Goal: Task Accomplishment & Management: Use online tool/utility

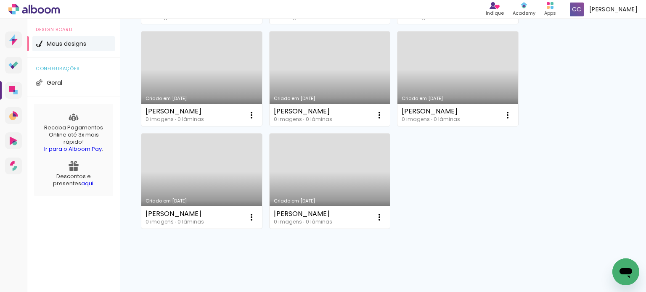
scroll to position [398, 0]
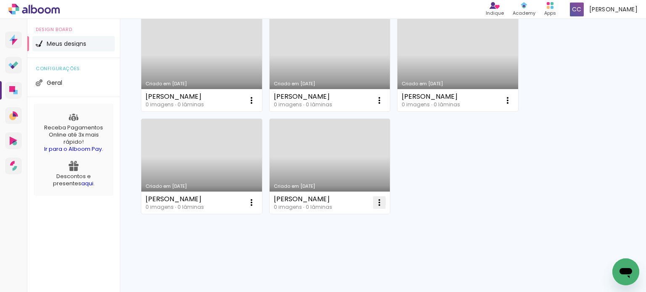
click at [382, 202] on iron-icon at bounding box center [379, 203] width 10 height 10
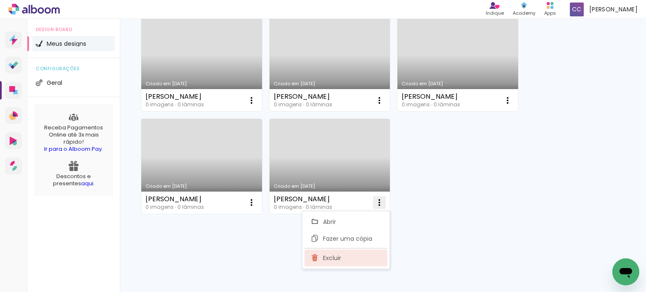
click at [338, 255] on span "Excluir" at bounding box center [332, 258] width 18 height 6
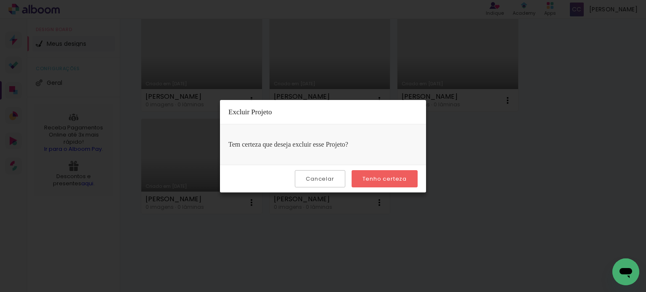
click at [0, 0] on slot "Tenho certeza" at bounding box center [0, 0] width 0 height 0
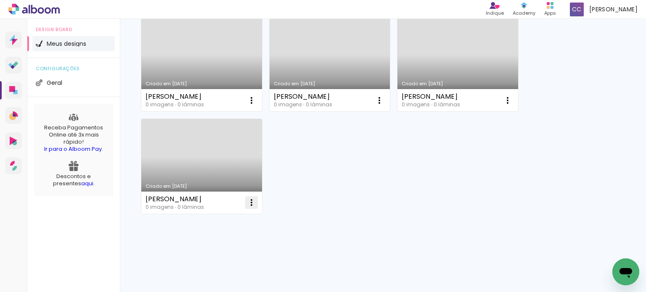
click at [249, 205] on iron-icon at bounding box center [251, 203] width 10 height 10
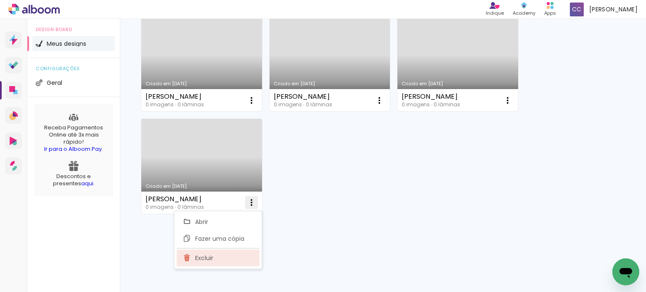
click at [226, 262] on paper-item "Excluir" at bounding box center [218, 258] width 83 height 17
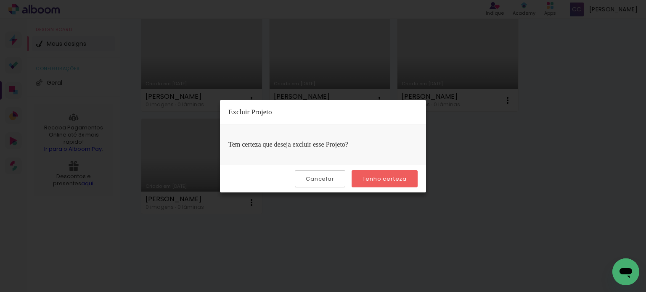
click at [372, 184] on paper-button "Tenho certeza" at bounding box center [385, 178] width 66 height 17
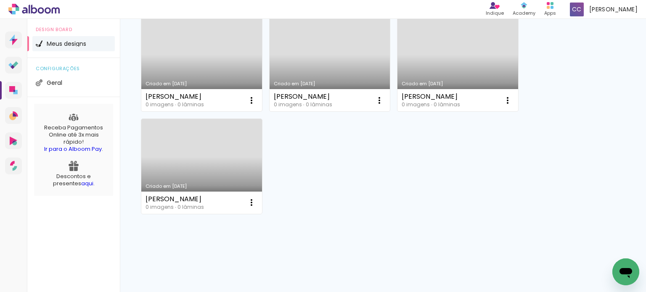
scroll to position [296, 0]
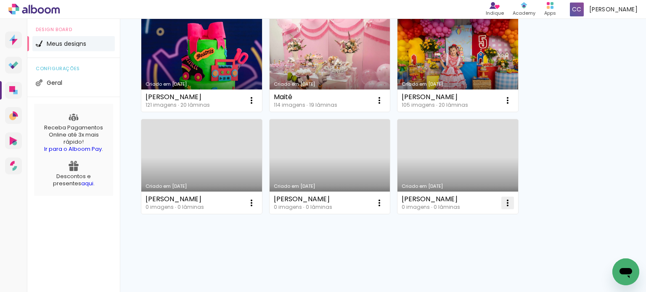
click at [505, 204] on iron-icon at bounding box center [508, 203] width 10 height 10
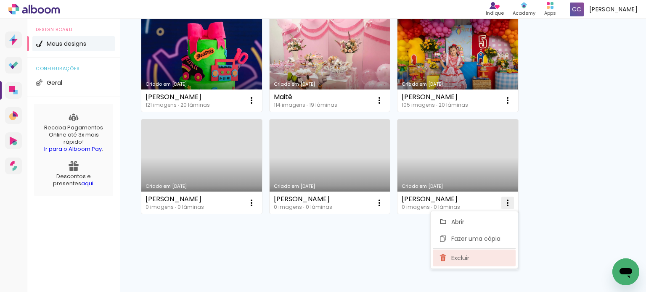
click at [453, 259] on span "Excluir" at bounding box center [460, 258] width 18 height 6
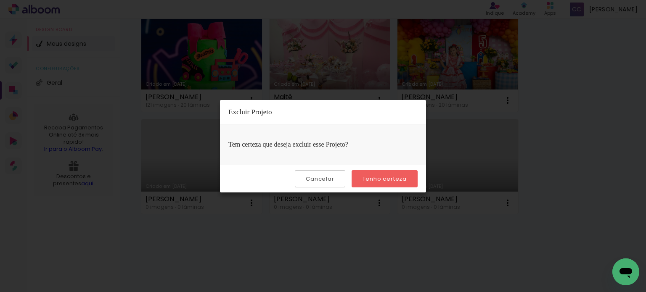
click at [0, 0] on slot "Tenho certeza" at bounding box center [0, 0] width 0 height 0
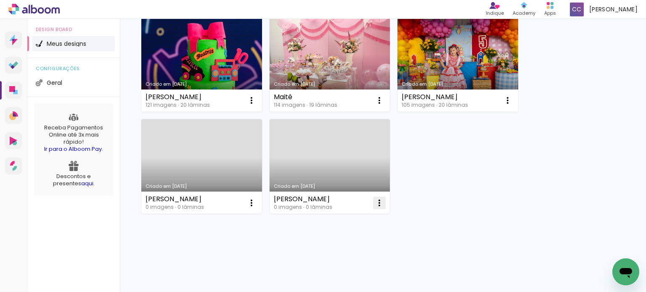
click at [382, 200] on iron-icon at bounding box center [379, 203] width 10 height 10
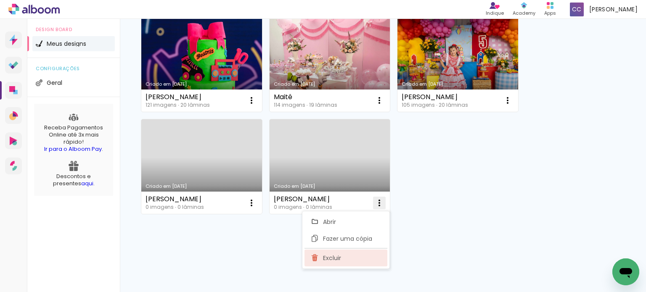
click at [353, 254] on paper-item "Excluir" at bounding box center [346, 258] width 83 height 17
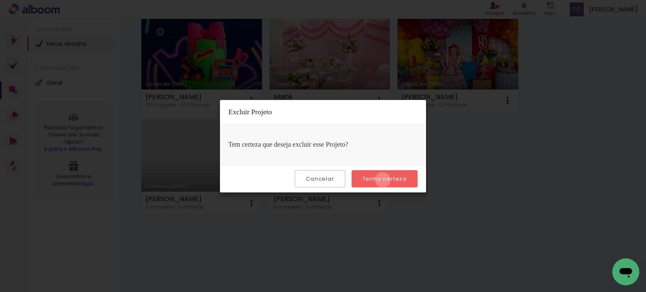
click at [0, 0] on slot "Tenho certeza" at bounding box center [0, 0] width 0 height 0
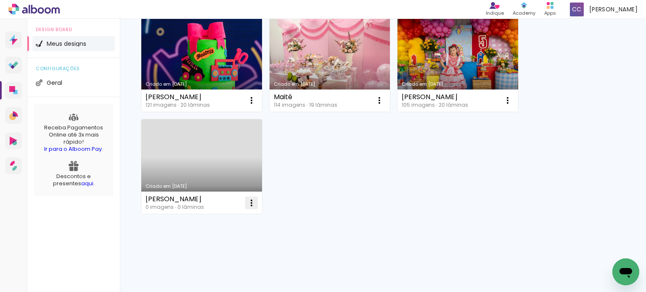
click at [253, 205] on iron-icon at bounding box center [251, 203] width 10 height 10
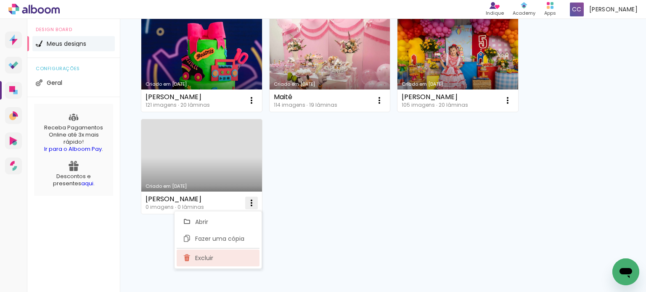
click at [216, 254] on paper-item "Excluir" at bounding box center [218, 258] width 83 height 17
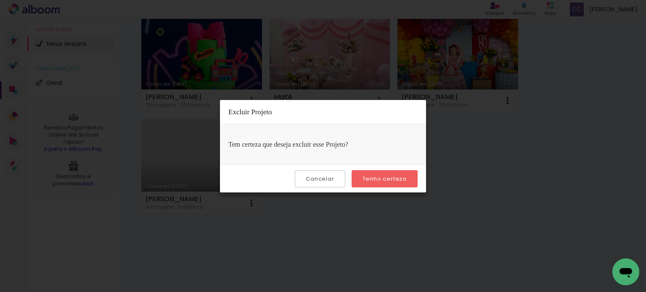
click at [0, 0] on slot "Tenho certeza" at bounding box center [0, 0] width 0 height 0
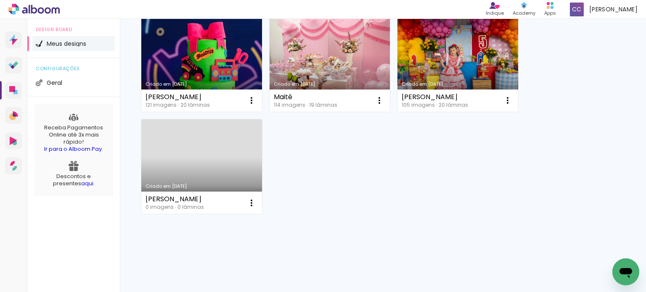
scroll to position [193, 0]
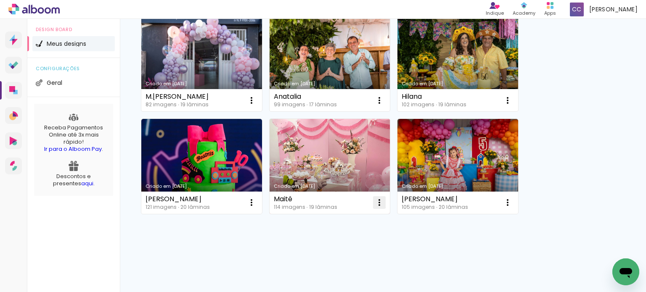
click at [379, 198] on iron-icon at bounding box center [379, 203] width 10 height 10
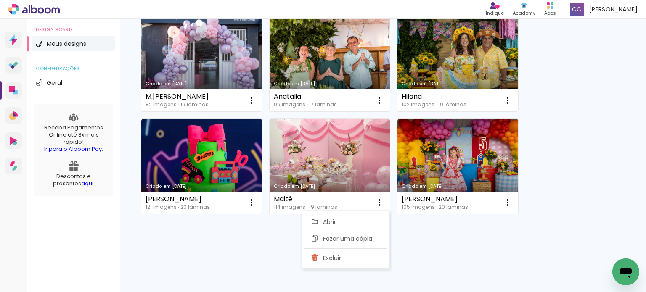
click at [455, 246] on div "Criado em 19/08/25 Miguel 130 imagens ∙ 23 lâminas Abrir Fazer uma cópia Exclui…" at bounding box center [383, 86] width 526 height 413
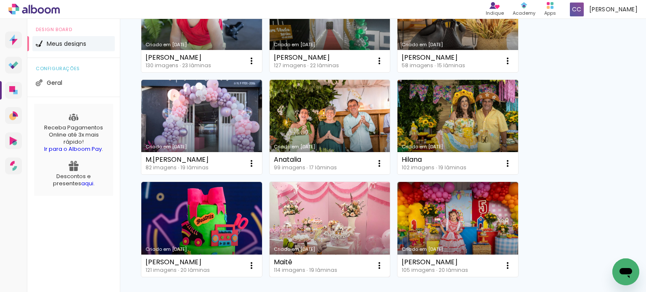
scroll to position [109, 0]
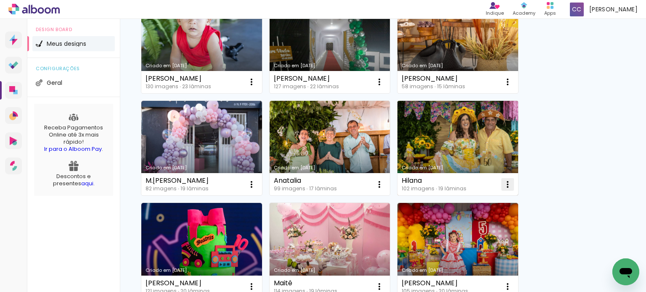
click at [504, 183] on iron-icon at bounding box center [508, 185] width 10 height 10
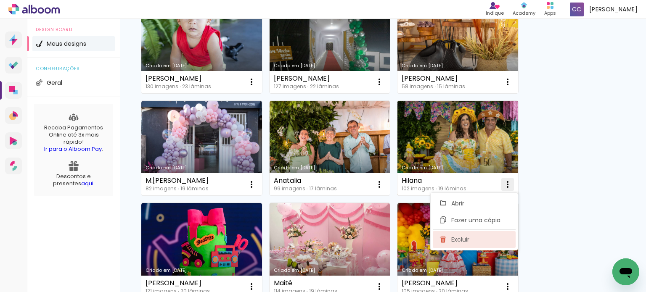
click at [470, 235] on paper-item "Excluir" at bounding box center [474, 239] width 83 height 17
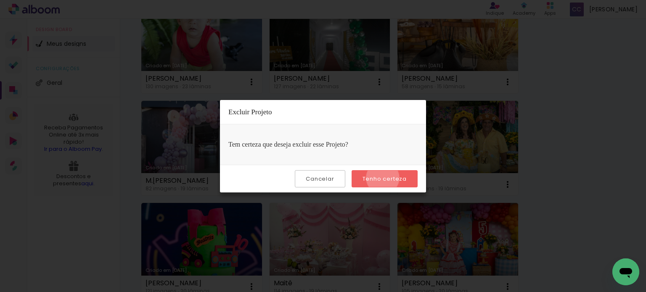
click at [0, 0] on slot "Tenho certeza" at bounding box center [0, 0] width 0 height 0
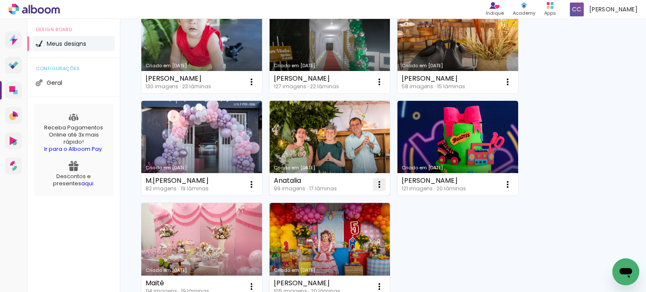
click at [384, 184] on iron-icon at bounding box center [379, 185] width 10 height 10
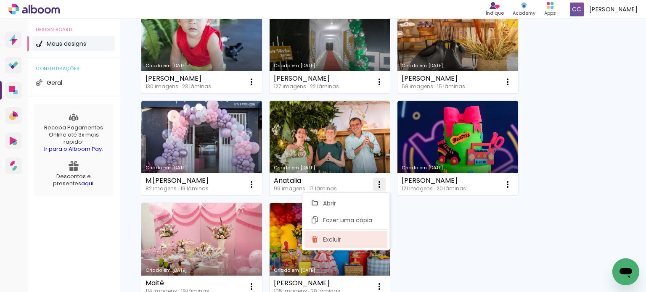
click at [346, 233] on paper-item "Excluir" at bounding box center [346, 239] width 83 height 17
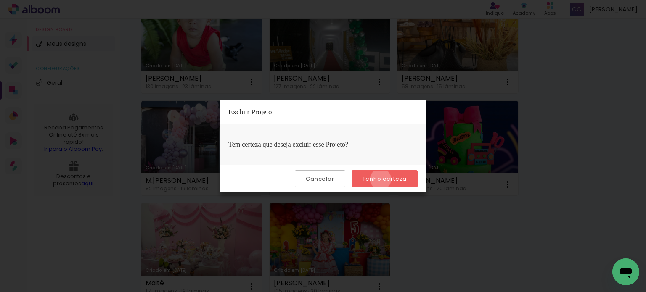
click at [0, 0] on slot "Tenho certeza" at bounding box center [0, 0] width 0 height 0
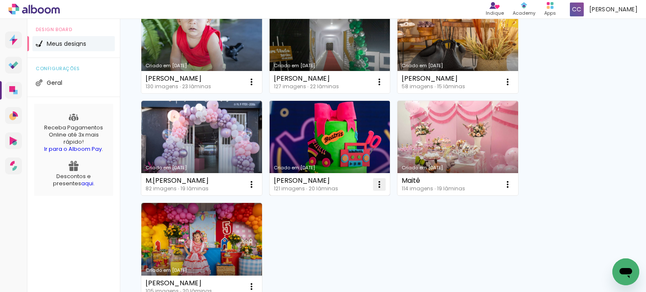
click at [384, 185] on iron-icon at bounding box center [379, 185] width 10 height 10
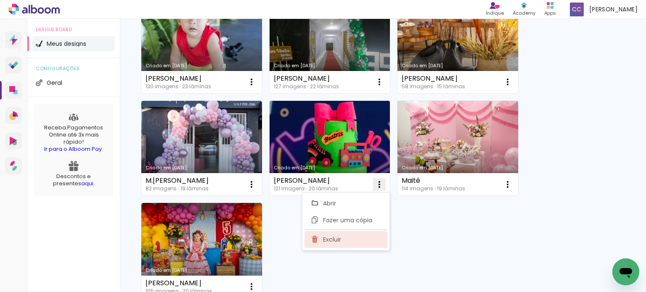
click at [341, 237] on span "Excluir" at bounding box center [332, 240] width 18 height 6
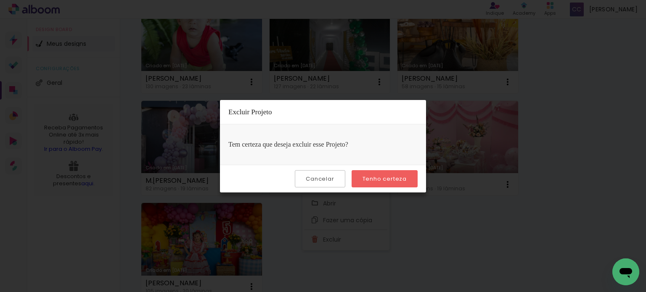
click at [0, 0] on slot "Tenho certeza" at bounding box center [0, 0] width 0 height 0
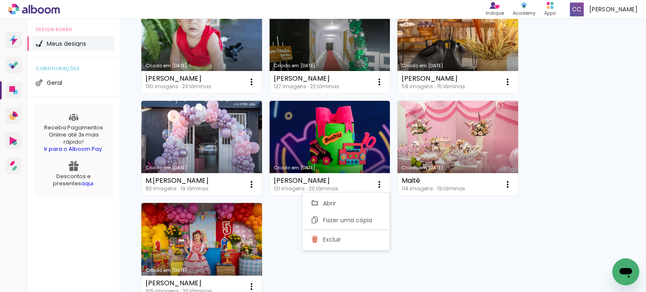
scroll to position [91, 0]
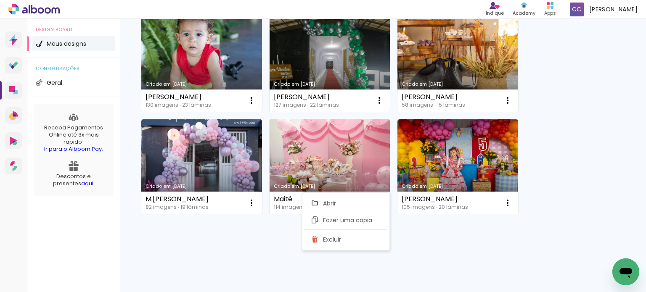
click at [437, 238] on div "Criado em 19/08/25 Miguel 130 imagens ∙ 23 lâminas Abrir Fazer uma cópia Exclui…" at bounding box center [383, 138] width 526 height 310
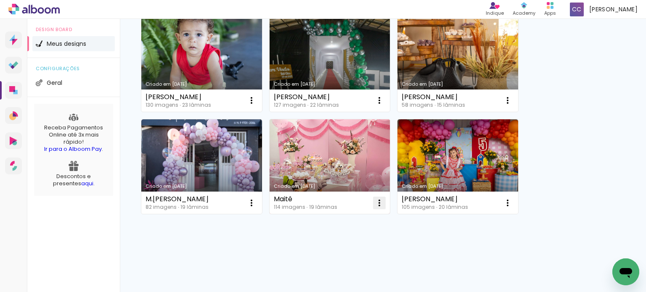
click at [382, 202] on iron-icon at bounding box center [379, 203] width 10 height 10
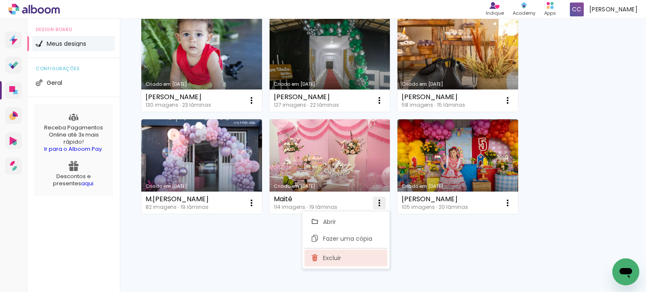
click at [325, 253] on paper-item "Excluir" at bounding box center [346, 258] width 83 height 17
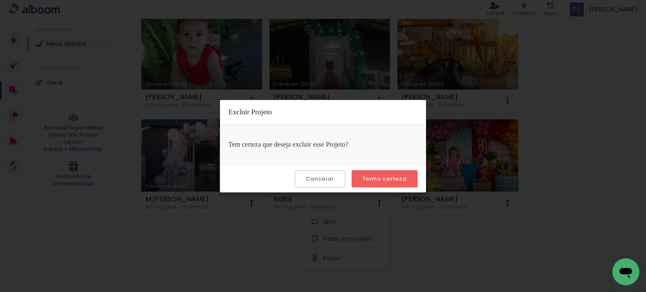
click at [0, 0] on slot "Tenho certeza" at bounding box center [0, 0] width 0 height 0
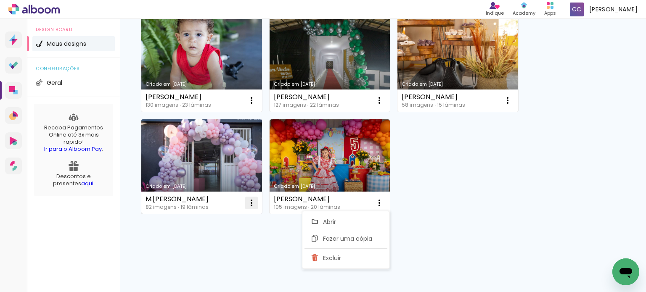
click at [255, 205] on iron-icon at bounding box center [251, 203] width 10 height 10
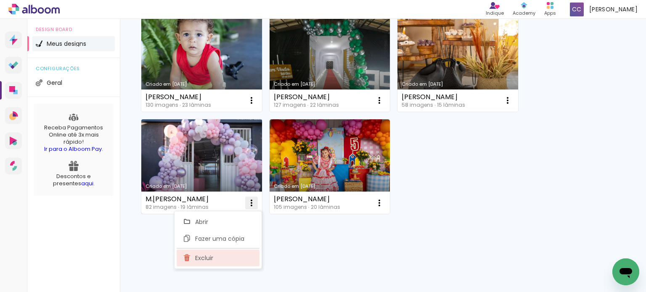
click at [218, 256] on paper-item "Excluir" at bounding box center [218, 258] width 83 height 17
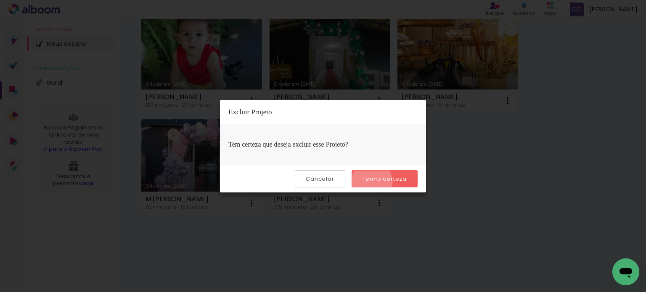
click at [0, 0] on slot "Tenho certeza" at bounding box center [0, 0] width 0 height 0
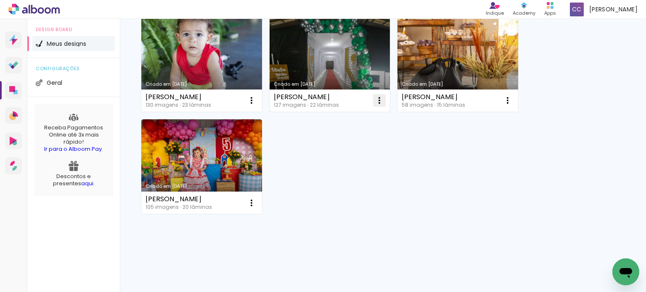
click at [379, 106] on paper-icon-button at bounding box center [379, 100] width 17 height 17
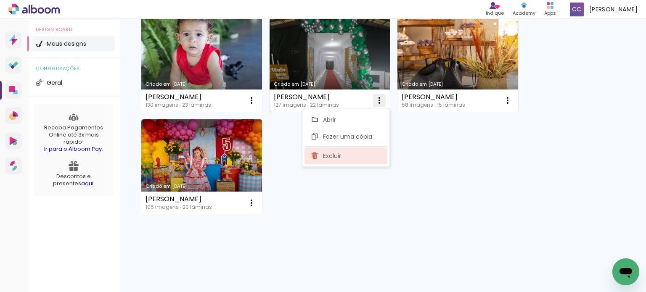
click at [343, 158] on paper-item "Excluir" at bounding box center [346, 156] width 83 height 17
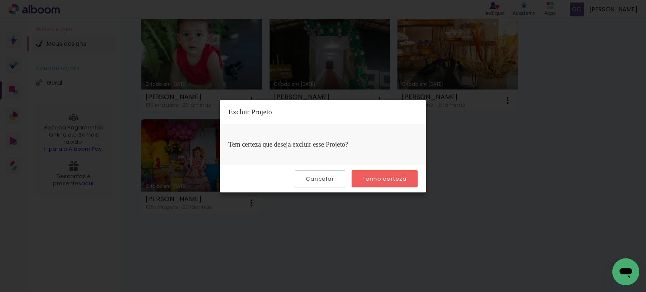
click at [383, 185] on paper-button "Tenho certeza" at bounding box center [385, 178] width 66 height 17
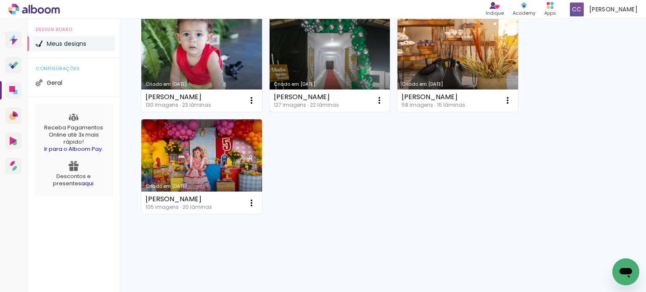
scroll to position [0, 0]
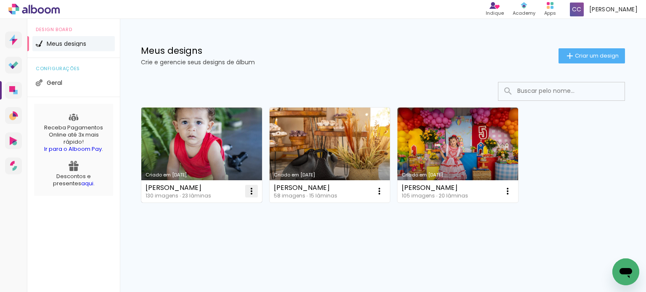
click at [252, 191] on iron-icon at bounding box center [251, 191] width 10 height 10
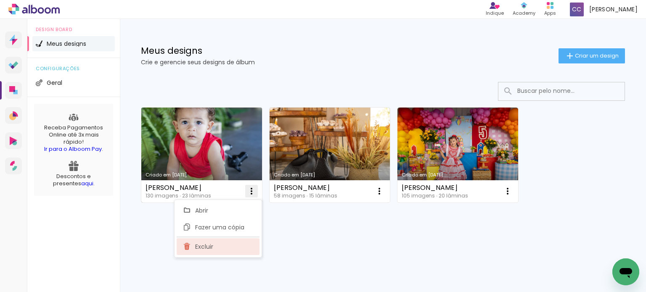
click at [207, 244] on span "Excluir" at bounding box center [204, 247] width 18 height 6
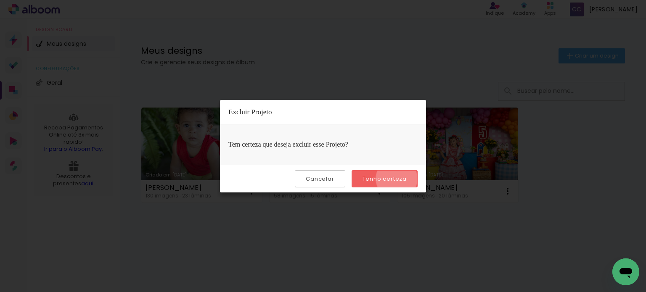
click at [0, 0] on slot "Tenho certeza" at bounding box center [0, 0] width 0 height 0
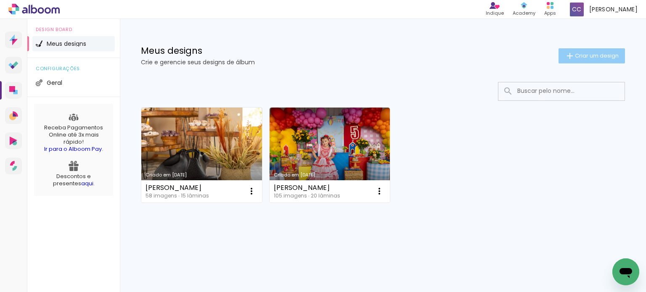
click at [585, 57] on span "Criar um design" at bounding box center [597, 55] width 44 height 5
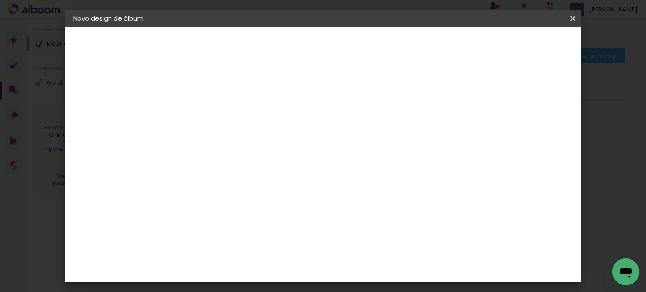
click at [211, 108] on input at bounding box center [211, 112] width 0 height 13
type input "Heitor"
type paper-input "Heitor"
click at [0, 0] on slot "Avançar" at bounding box center [0, 0] width 0 height 0
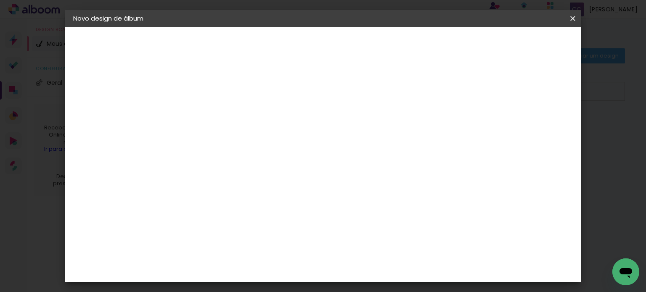
click at [231, 223] on div "Canaan Álbuns" at bounding box center [218, 229] width 26 height 13
click at [0, 0] on slot "Avançar" at bounding box center [0, 0] width 0 height 0
click at [299, 187] on span "25 × 25 cm" at bounding box center [282, 195] width 31 height 17
click at [348, 48] on paper-button "Avançar" at bounding box center [327, 44] width 41 height 14
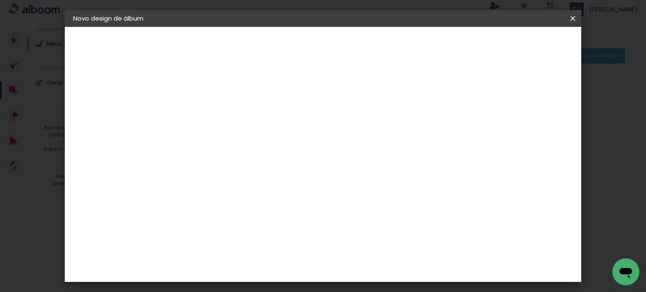
click at [417, 94] on div "mm Mostrar sangria" at bounding box center [302, 91] width 230 height 19
click at [361, 92] on div at bounding box center [357, 91] width 8 height 8
type paper-checkbox "on"
click at [408, 44] on span "Iniciar design" at bounding box center [389, 48] width 37 height 12
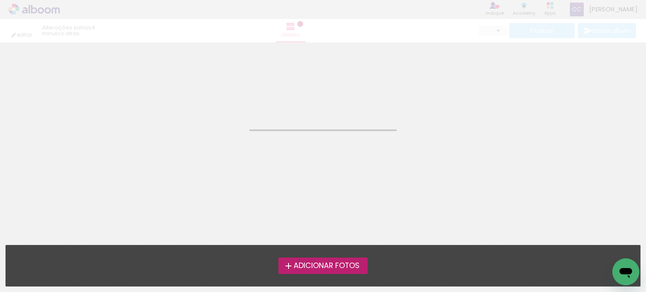
click at [339, 259] on label "Adicionar Fotos" at bounding box center [323, 266] width 90 height 16
click at [0, 0] on input "file" at bounding box center [0, 0] width 0 height 0
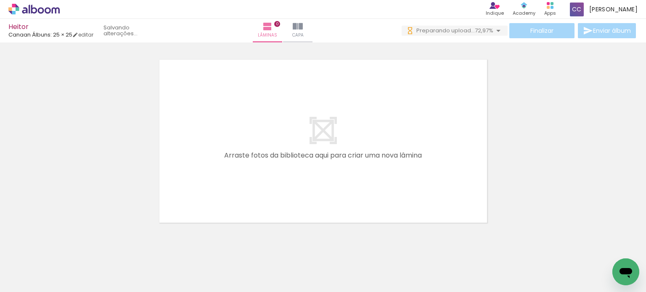
scroll to position [0, 4314]
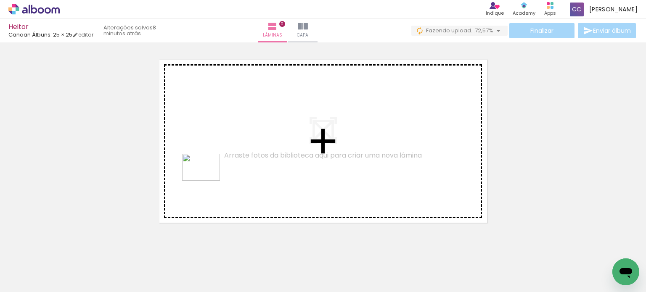
drag, startPoint x: 201, startPoint y: 267, endPoint x: 207, endPoint y: 179, distance: 87.7
click at [207, 179] on quentale-workspace at bounding box center [323, 146] width 646 height 292
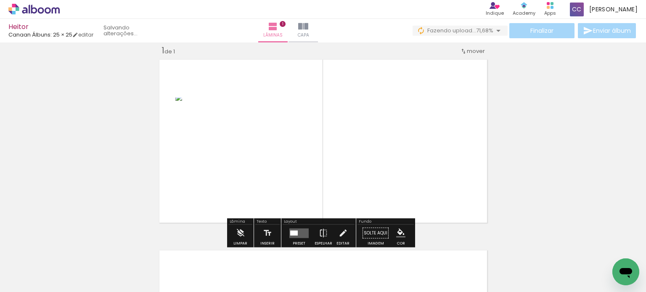
scroll to position [11, 0]
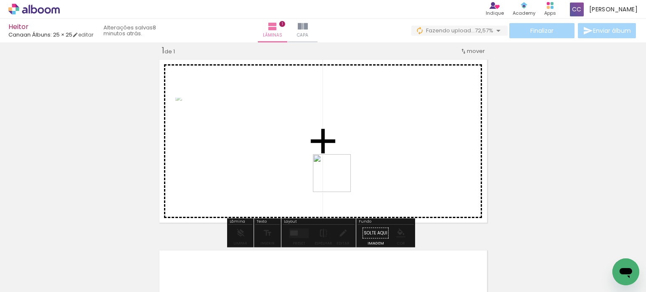
drag, startPoint x: 252, startPoint y: 267, endPoint x: 326, endPoint y: 242, distance: 77.3
click at [354, 168] on quentale-workspace at bounding box center [323, 146] width 646 height 292
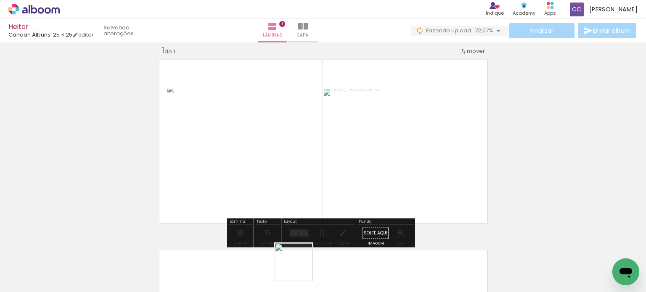
drag, startPoint x: 300, startPoint y: 269, endPoint x: 371, endPoint y: 183, distance: 111.5
click at [371, 183] on quentale-workspace at bounding box center [323, 146] width 646 height 292
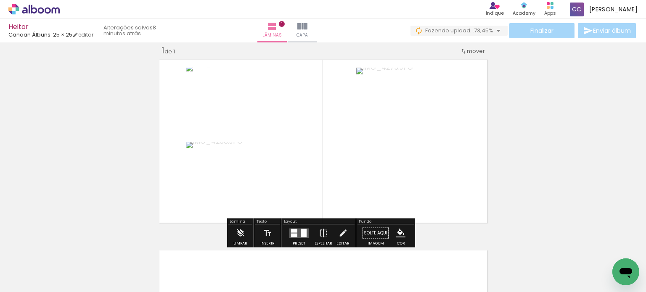
drag, startPoint x: 338, startPoint y: 267, endPoint x: 391, endPoint y: 206, distance: 81.1
click at [396, 159] on quentale-workspace at bounding box center [323, 146] width 646 height 292
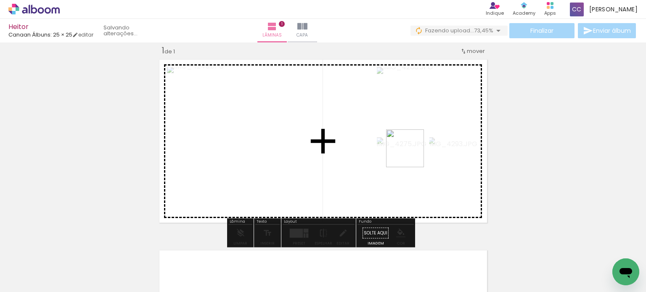
drag, startPoint x: 389, startPoint y: 265, endPoint x: 411, endPoint y: 155, distance: 112.9
click at [411, 155] on quentale-workspace at bounding box center [323, 146] width 646 height 292
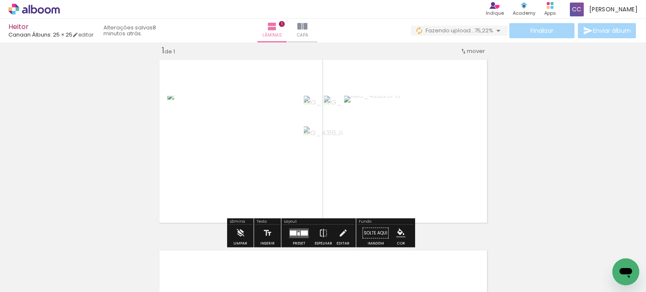
click at [301, 231] on div at bounding box center [304, 232] width 7 height 5
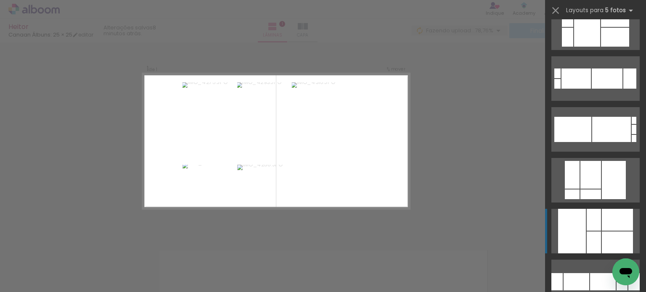
scroll to position [84, 0]
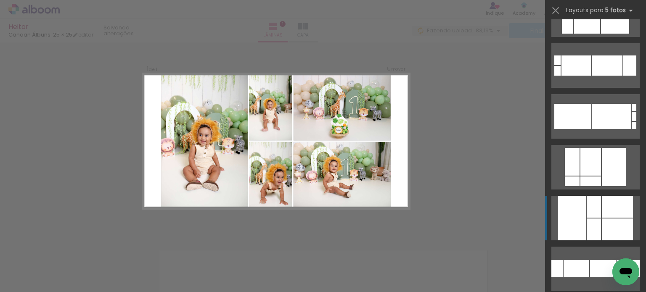
click at [592, 203] on div at bounding box center [594, 207] width 14 height 22
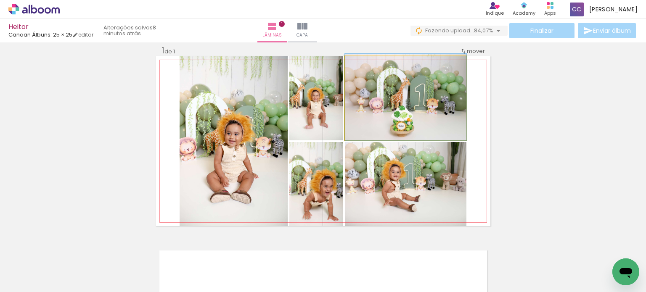
drag, startPoint x: 411, startPoint y: 117, endPoint x: 435, endPoint y: 113, distance: 24.7
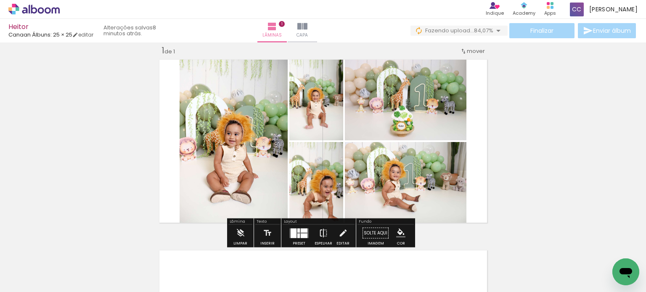
click at [324, 236] on iron-icon at bounding box center [323, 233] width 9 height 17
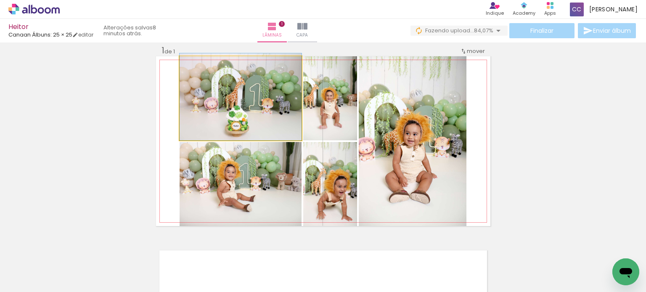
drag, startPoint x: 246, startPoint y: 109, endPoint x: 247, endPoint y: 103, distance: 5.5
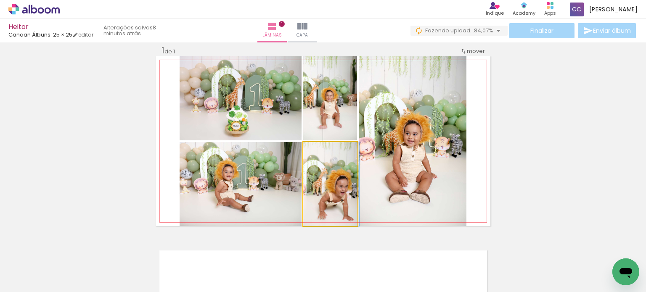
drag, startPoint x: 339, startPoint y: 189, endPoint x: 346, endPoint y: 188, distance: 7.6
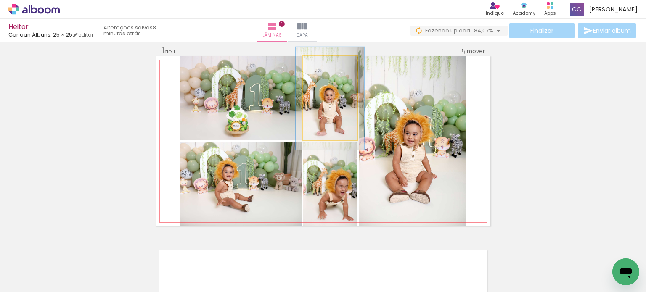
drag, startPoint x: 320, startPoint y: 64, endPoint x: 325, endPoint y: 65, distance: 4.7
type paper-slider "122"
click at [325, 65] on div at bounding box center [325, 64] width 13 height 13
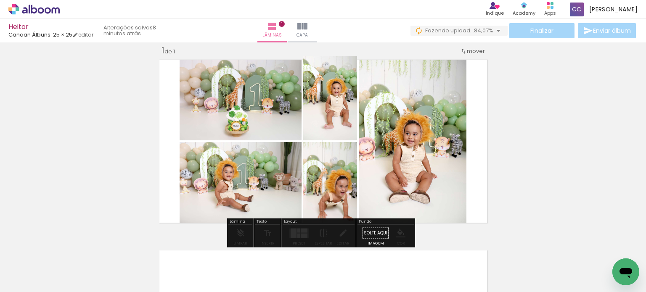
drag, startPoint x: 331, startPoint y: 103, endPoint x: 345, endPoint y: 95, distance: 16.8
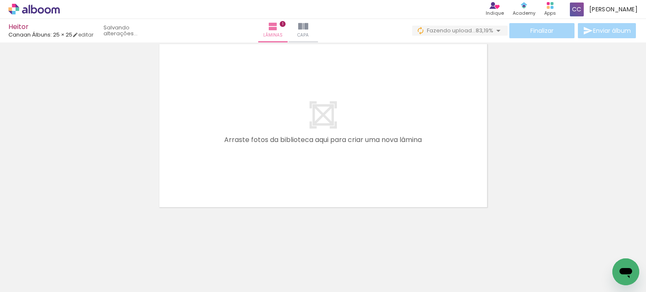
scroll to position [0, 4495]
drag, startPoint x: 333, startPoint y: 238, endPoint x: 365, endPoint y: 235, distance: 32.9
click at [260, 146] on quentale-workspace at bounding box center [323, 146] width 646 height 292
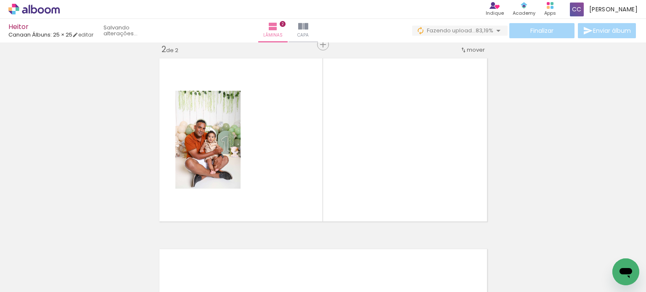
scroll to position [201, 0]
drag, startPoint x: 400, startPoint y: 267, endPoint x: 411, endPoint y: 200, distance: 68.1
click at [388, 156] on quentale-workspace at bounding box center [323, 146] width 646 height 292
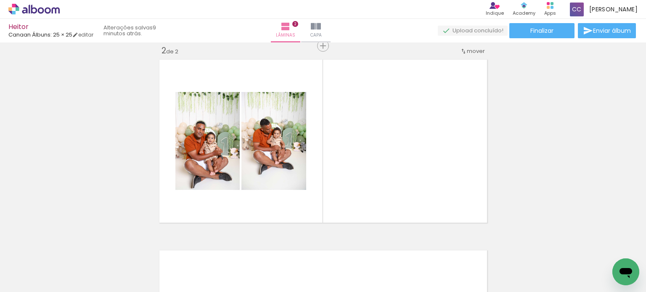
scroll to position [0, 4607]
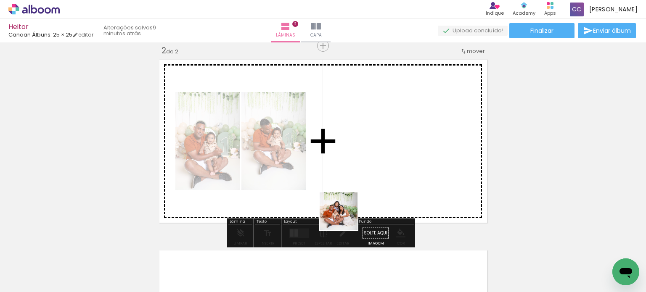
drag, startPoint x: 330, startPoint y: 264, endPoint x: 380, endPoint y: 213, distance: 71.4
click at [363, 164] on quentale-workspace at bounding box center [323, 146] width 646 height 292
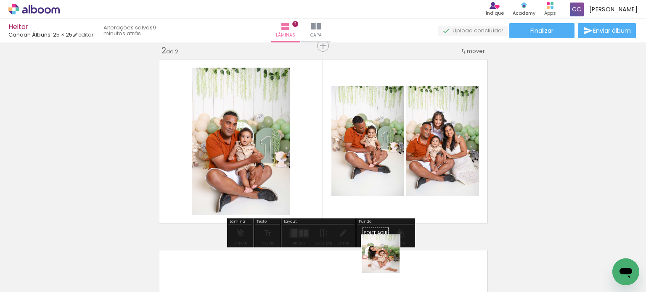
drag, startPoint x: 384, startPoint y: 277, endPoint x: 439, endPoint y: 191, distance: 102.9
click at [442, 148] on quentale-workspace at bounding box center [323, 146] width 646 height 292
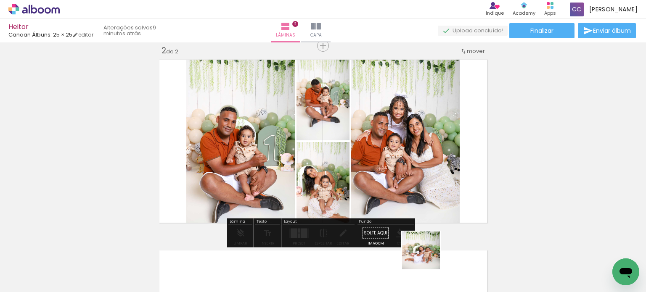
drag, startPoint x: 425, startPoint y: 270, endPoint x: 439, endPoint y: 163, distance: 108.1
click at [434, 160] on quentale-workspace at bounding box center [323, 146] width 646 height 292
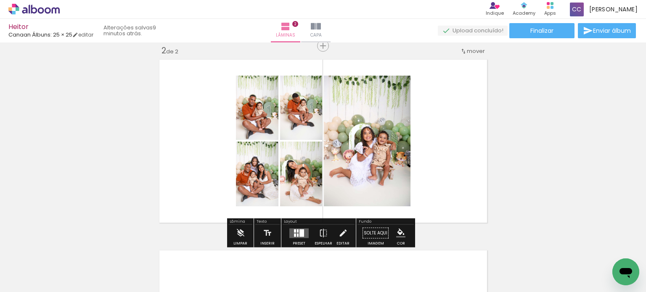
click at [306, 234] on quentale-layouter at bounding box center [298, 233] width 19 height 10
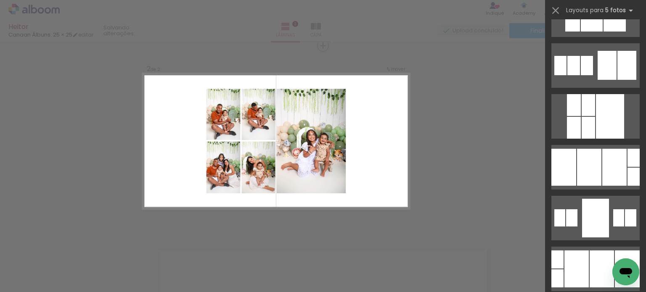
scroll to position [0, 0]
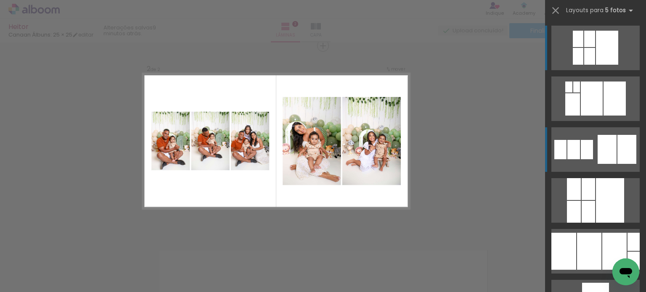
click at [599, 140] on div at bounding box center [607, 149] width 19 height 29
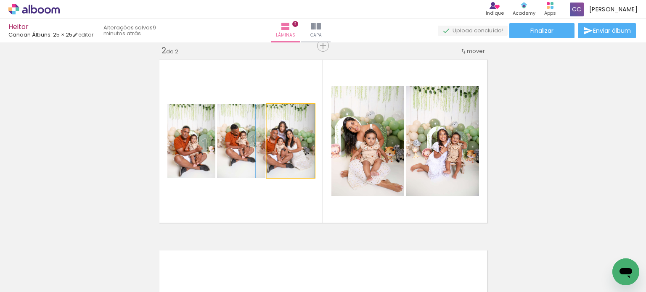
drag, startPoint x: 297, startPoint y: 147, endPoint x: 310, endPoint y: 146, distance: 13.1
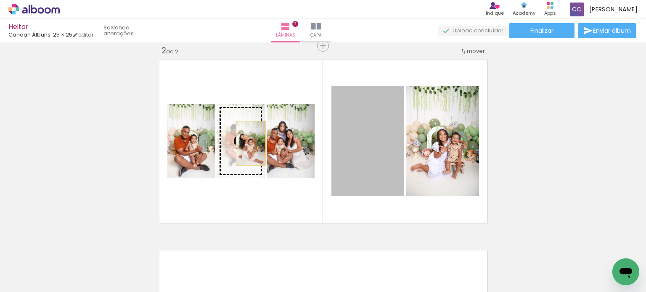
drag, startPoint x: 385, startPoint y: 142, endPoint x: 247, endPoint y: 143, distance: 138.0
click at [0, 0] on slot at bounding box center [0, 0] width 0 height 0
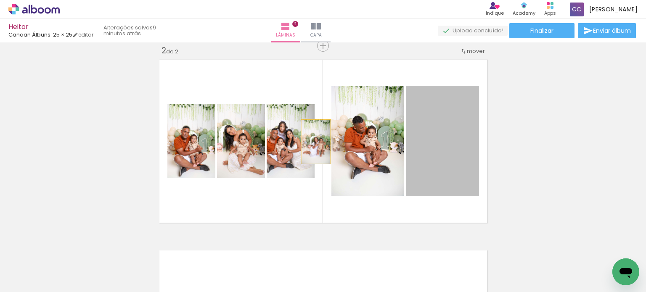
drag, startPoint x: 466, startPoint y: 146, endPoint x: 289, endPoint y: 142, distance: 176.7
click at [0, 0] on slot at bounding box center [0, 0] width 0 height 0
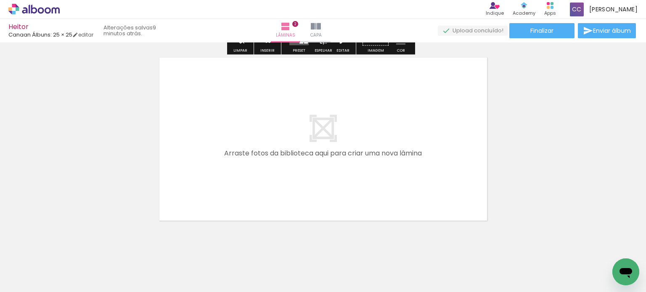
scroll to position [408, 0]
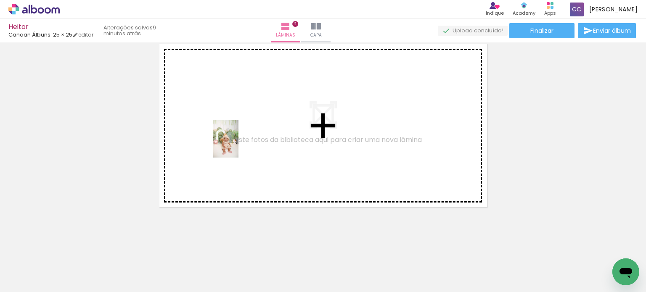
drag, startPoint x: 143, startPoint y: 257, endPoint x: 238, endPoint y: 145, distance: 147.3
click at [238, 145] on quentale-workspace at bounding box center [323, 146] width 646 height 292
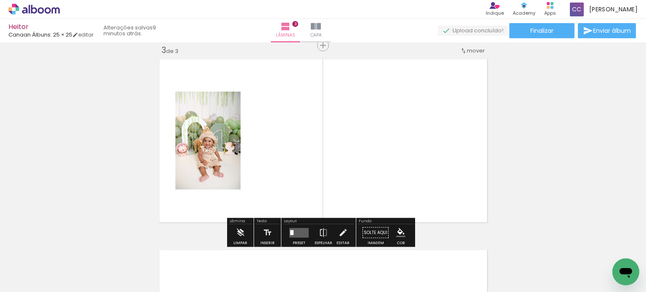
scroll to position [392, 0]
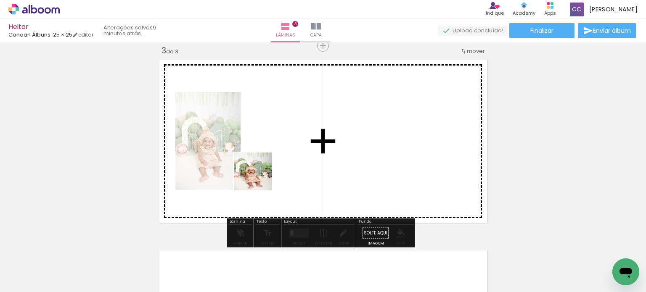
drag, startPoint x: 193, startPoint y: 262, endPoint x: 357, endPoint y: 207, distance: 173.2
click at [279, 154] on quentale-workspace at bounding box center [323, 146] width 646 height 292
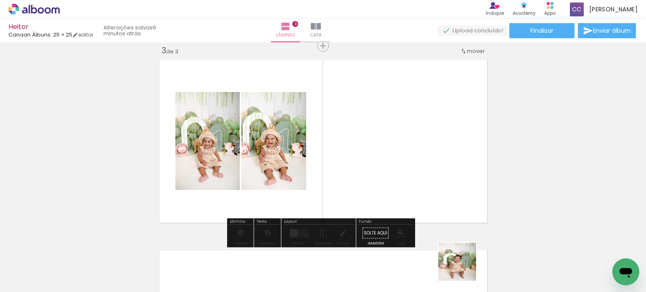
drag, startPoint x: 463, startPoint y: 270, endPoint x: 466, endPoint y: 215, distance: 54.8
click at [403, 170] on quentale-workspace at bounding box center [323, 146] width 646 height 292
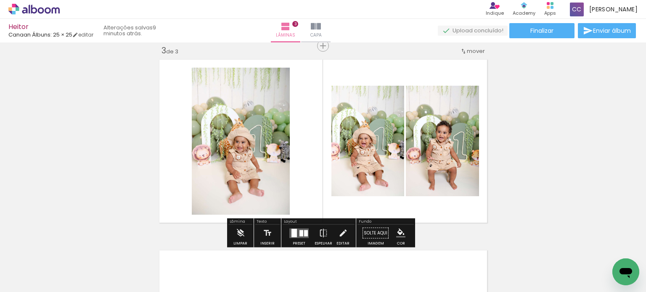
drag, startPoint x: 518, startPoint y: 269, endPoint x: 384, endPoint y: 144, distance: 183.0
click at [393, 148] on quentale-workspace at bounding box center [323, 146] width 646 height 292
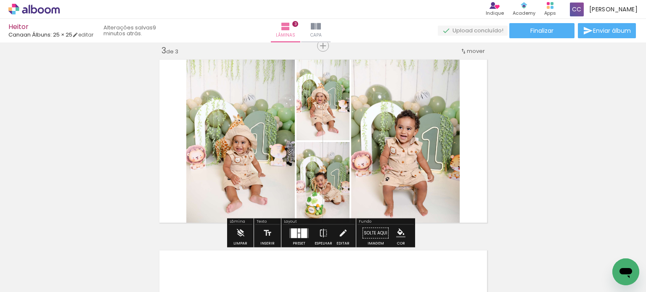
scroll to position [0, 4748]
click at [299, 230] on quentale-layouter at bounding box center [298, 233] width 19 height 10
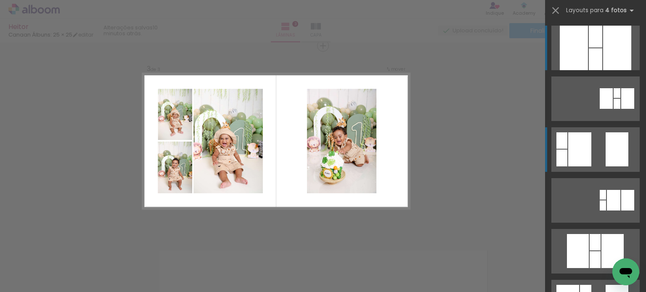
click at [592, 153] on quentale-layouter at bounding box center [595, 149] width 88 height 45
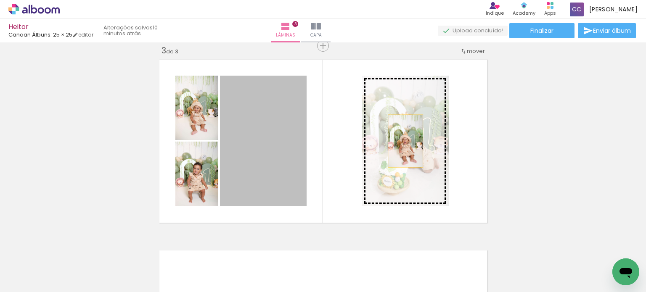
drag, startPoint x: 281, startPoint y: 144, endPoint x: 402, endPoint y: 141, distance: 121.6
click at [0, 0] on slot at bounding box center [0, 0] width 0 height 0
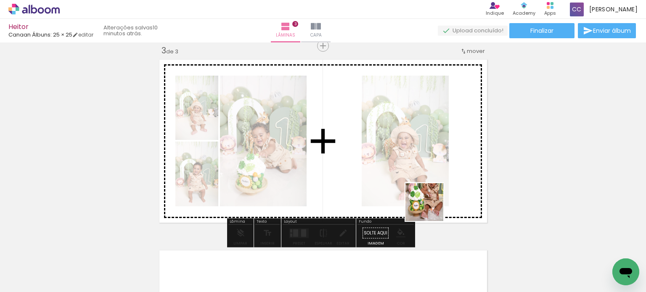
drag, startPoint x: 440, startPoint y: 260, endPoint x: 462, endPoint y: 218, distance: 47.2
click at [431, 162] on quentale-workspace at bounding box center [323, 146] width 646 height 292
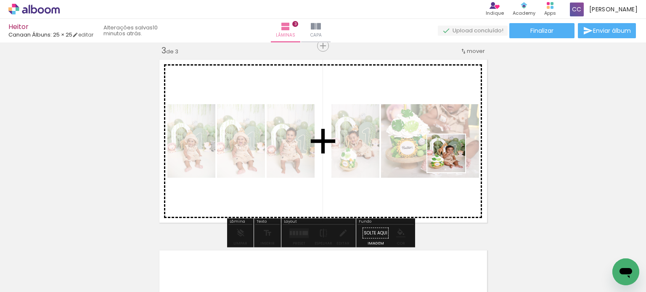
drag, startPoint x: 476, startPoint y: 265, endPoint x: 445, endPoint y: 153, distance: 115.6
click at [450, 148] on quentale-workspace at bounding box center [323, 146] width 646 height 292
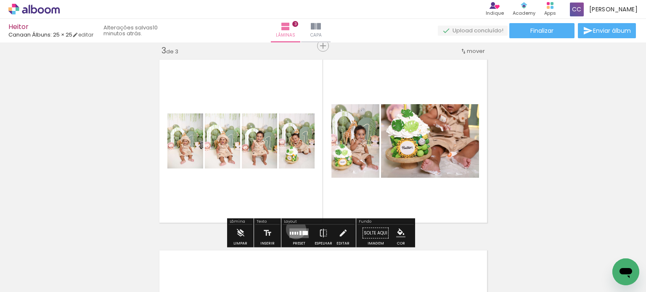
click at [294, 229] on quentale-layouter at bounding box center [298, 233] width 19 height 10
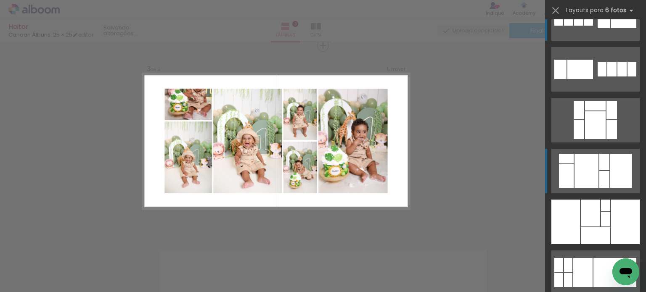
scroll to position [42, 0]
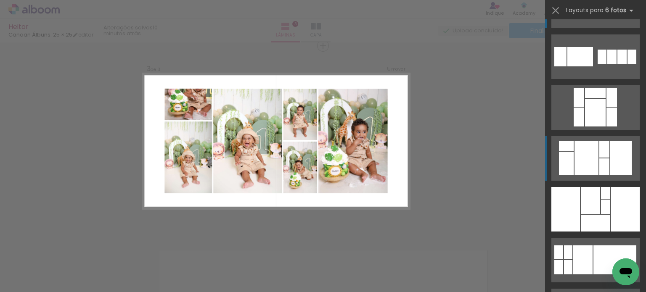
click at [602, 167] on div at bounding box center [604, 167] width 10 height 17
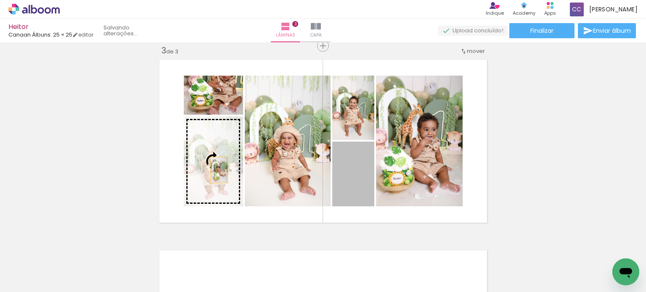
drag, startPoint x: 360, startPoint y: 186, endPoint x: 216, endPoint y: 170, distance: 144.8
click at [0, 0] on slot at bounding box center [0, 0] width 0 height 0
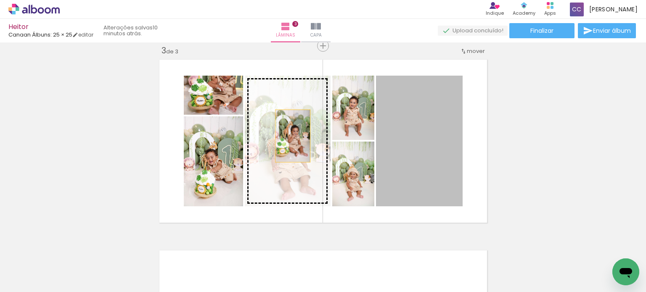
drag, startPoint x: 433, startPoint y: 155, endPoint x: 288, endPoint y: 136, distance: 146.7
click at [0, 0] on slot at bounding box center [0, 0] width 0 height 0
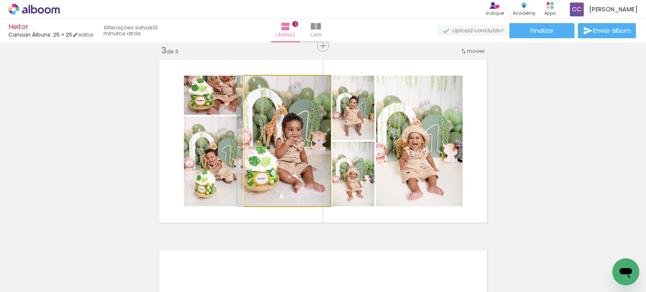
drag, startPoint x: 284, startPoint y: 148, endPoint x: 280, endPoint y: 147, distance: 4.8
click at [281, 129] on quentale-photo at bounding box center [288, 141] width 86 height 131
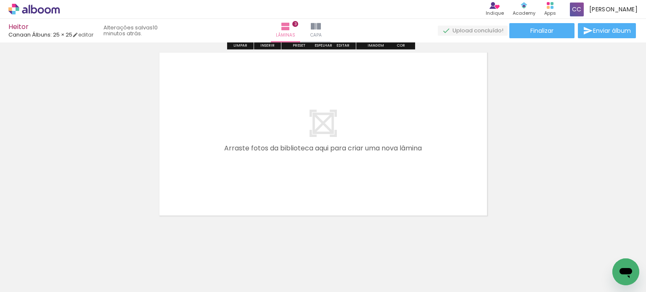
scroll to position [599, 0]
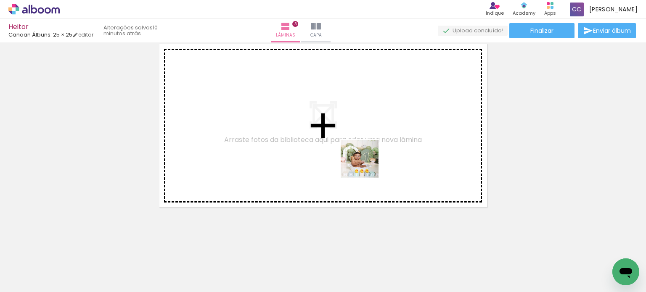
drag, startPoint x: 516, startPoint y: 255, endPoint x: 482, endPoint y: 212, distance: 55.3
click at [363, 164] on quentale-workspace at bounding box center [323, 146] width 646 height 292
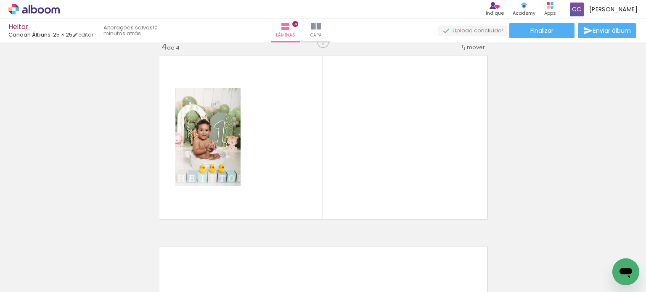
scroll to position [583, 0]
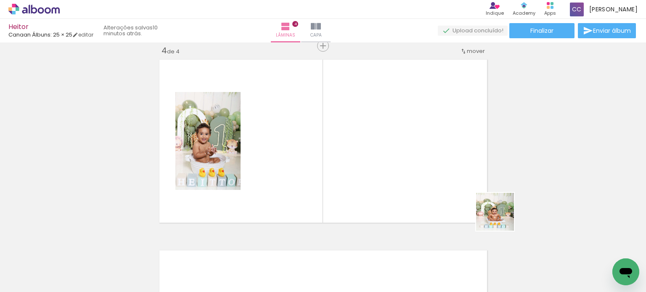
drag, startPoint x: 563, startPoint y: 255, endPoint x: 410, endPoint y: 172, distance: 173.7
click at [387, 160] on quentale-workspace at bounding box center [323, 146] width 646 height 292
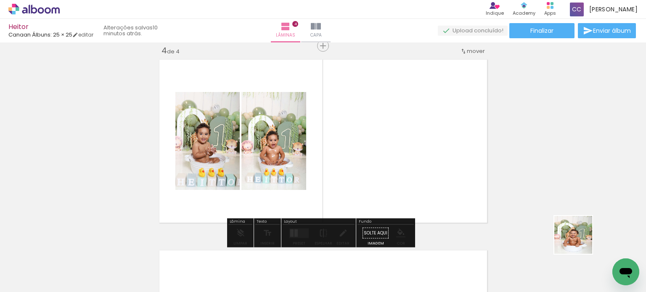
drag, startPoint x: 604, startPoint y: 252, endPoint x: 417, endPoint y: 162, distance: 207.9
click at [417, 162] on quentale-workspace at bounding box center [323, 146] width 646 height 292
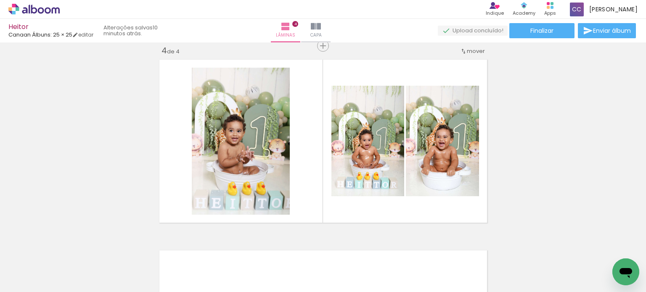
scroll to position [0, 4111]
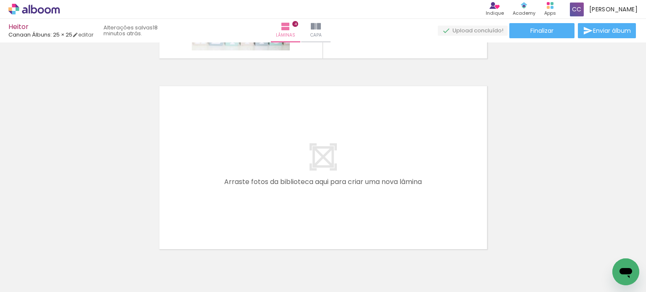
scroll to position [790, 0]
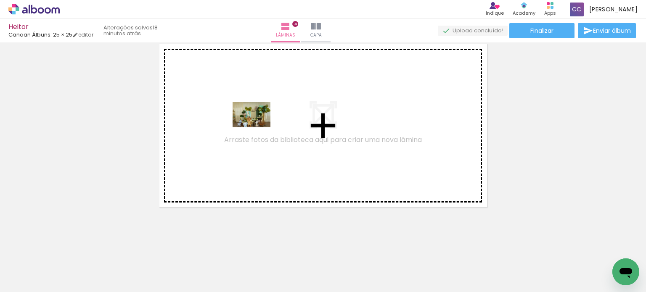
drag, startPoint x: 93, startPoint y: 262, endPoint x: 258, endPoint y: 127, distance: 212.8
click at [258, 127] on quentale-workspace at bounding box center [323, 146] width 646 height 292
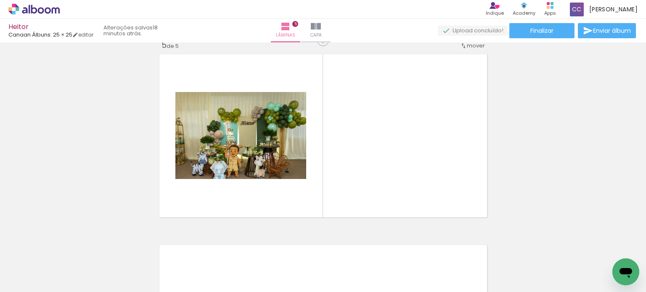
scroll to position [774, 0]
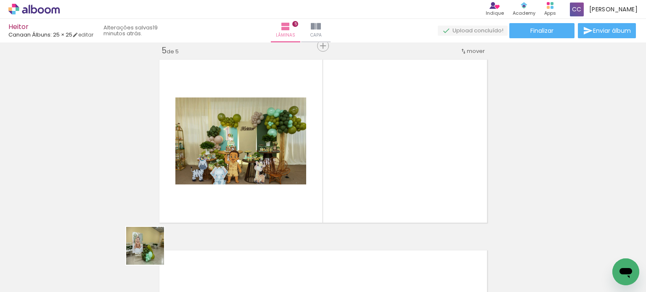
drag, startPoint x: 139, startPoint y: 270, endPoint x: 227, endPoint y: 174, distance: 129.8
click at [227, 174] on quentale-workspace at bounding box center [323, 146] width 646 height 292
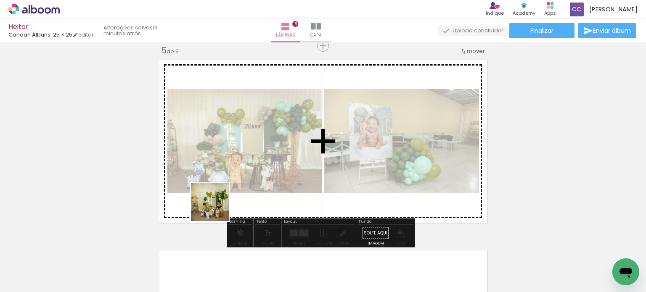
drag, startPoint x: 180, startPoint y: 266, endPoint x: 263, endPoint y: 170, distance: 127.0
click at [260, 135] on quentale-workspace at bounding box center [323, 146] width 646 height 292
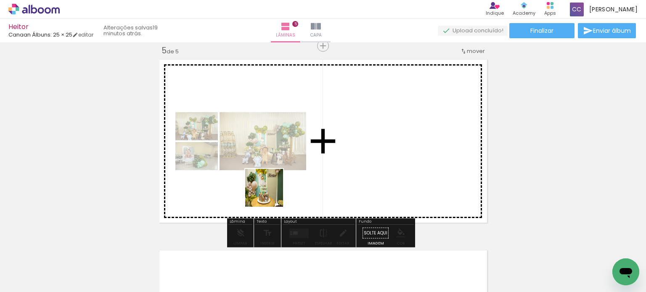
drag, startPoint x: 226, startPoint y: 265, endPoint x: 304, endPoint y: 177, distance: 118.0
click at [309, 138] on quentale-workspace at bounding box center [323, 146] width 646 height 292
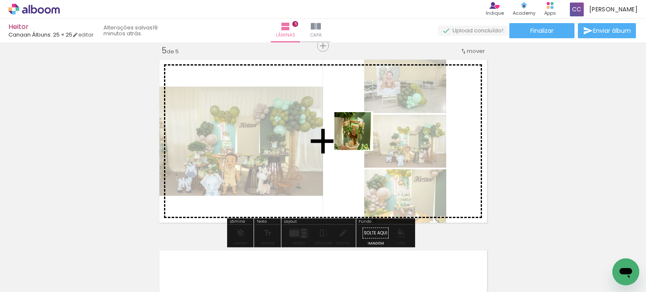
drag, startPoint x: 278, startPoint y: 263, endPoint x: 366, endPoint y: 132, distance: 158.2
click at [367, 132] on quentale-workspace at bounding box center [323, 146] width 646 height 292
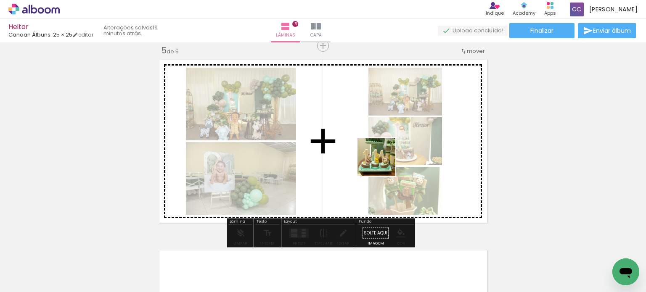
drag, startPoint x: 370, startPoint y: 195, endPoint x: 385, endPoint y: 159, distance: 39.0
click at [385, 159] on quentale-workspace at bounding box center [323, 146] width 646 height 292
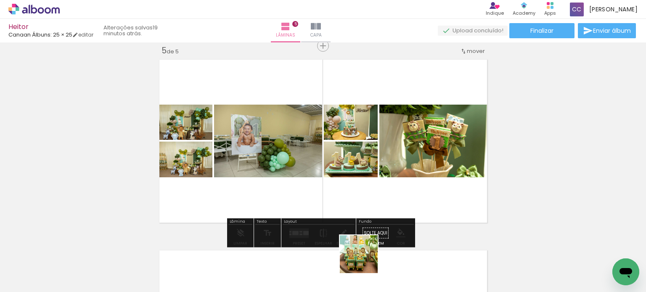
drag, startPoint x: 365, startPoint y: 261, endPoint x: 414, endPoint y: 168, distance: 105.0
click at [414, 165] on quentale-workspace at bounding box center [323, 146] width 646 height 292
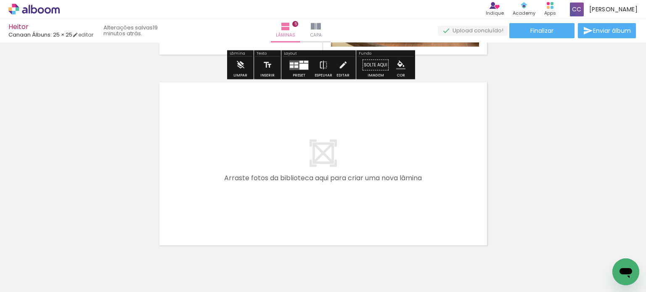
scroll to position [0, 284]
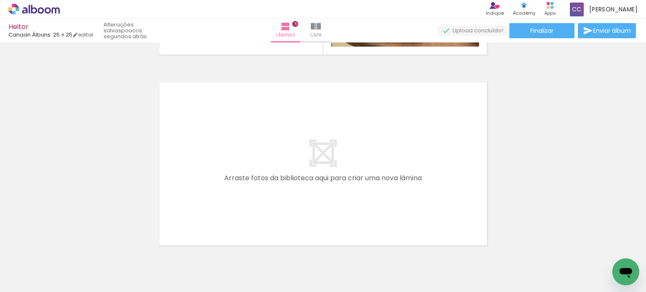
scroll to position [0, 284]
drag, startPoint x: 137, startPoint y: 264, endPoint x: 187, endPoint y: 249, distance: 52.6
click at [214, 167] on quentale-workspace at bounding box center [323, 146] width 646 height 292
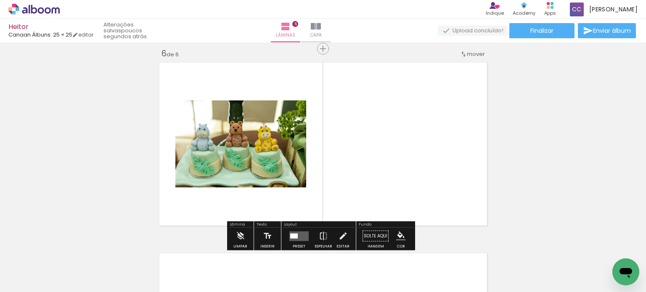
scroll to position [965, 0]
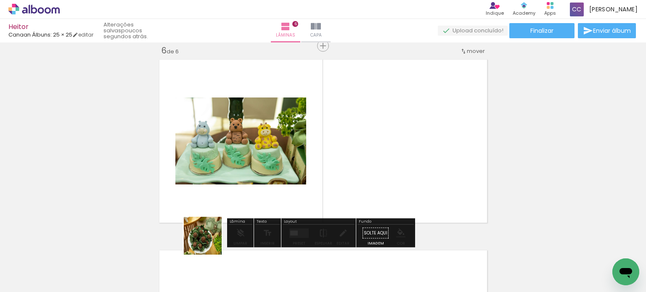
drag, startPoint x: 185, startPoint y: 267, endPoint x: 248, endPoint y: 209, distance: 85.5
click at [271, 171] on quentale-workspace at bounding box center [323, 146] width 646 height 292
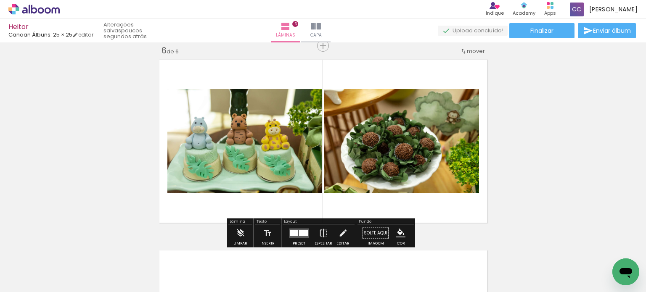
drag, startPoint x: 232, startPoint y: 265, endPoint x: 310, endPoint y: 229, distance: 85.6
click at [321, 162] on quentale-workspace at bounding box center [323, 146] width 646 height 292
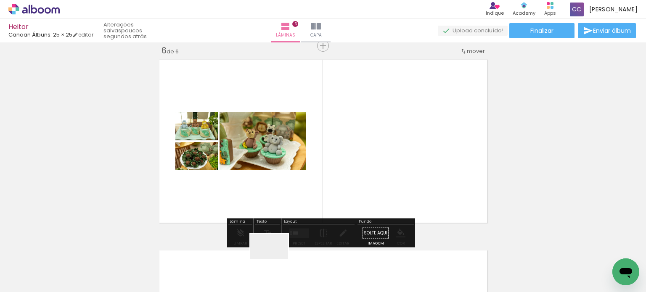
drag, startPoint x: 271, startPoint y: 266, endPoint x: 327, endPoint y: 239, distance: 62.3
click at [312, 173] on quentale-workspace at bounding box center [323, 146] width 646 height 292
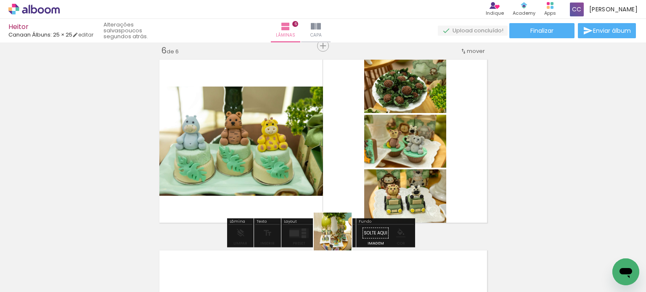
drag, startPoint x: 321, startPoint y: 260, endPoint x: 374, endPoint y: 185, distance: 92.0
click at [374, 185] on quentale-workspace at bounding box center [323, 146] width 646 height 292
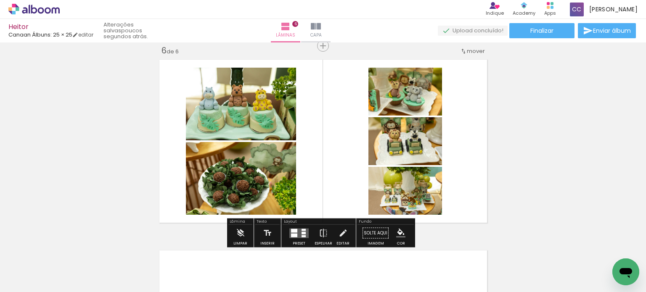
drag, startPoint x: 370, startPoint y: 270, endPoint x: 424, endPoint y: 236, distance: 63.7
click at [427, 175] on quentale-workspace at bounding box center [323, 146] width 646 height 292
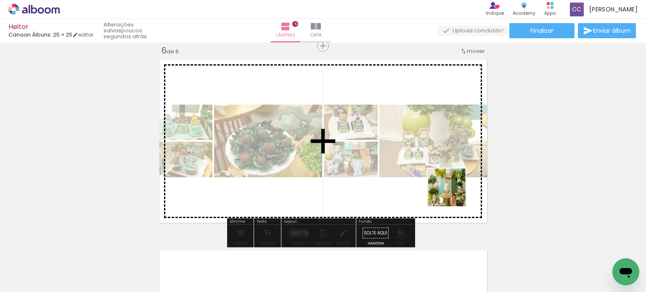
drag, startPoint x: 421, startPoint y: 255, endPoint x: 455, endPoint y: 185, distance: 78.8
click at [455, 185] on quentale-workspace at bounding box center [323, 146] width 646 height 292
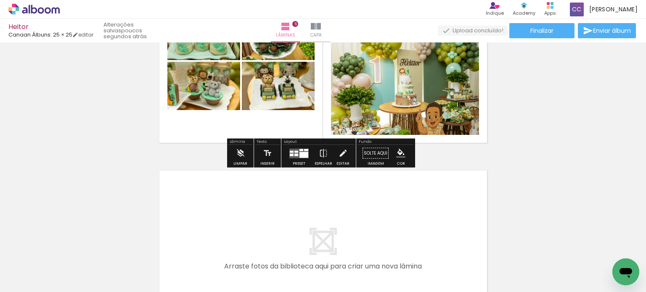
scroll to position [1049, 0]
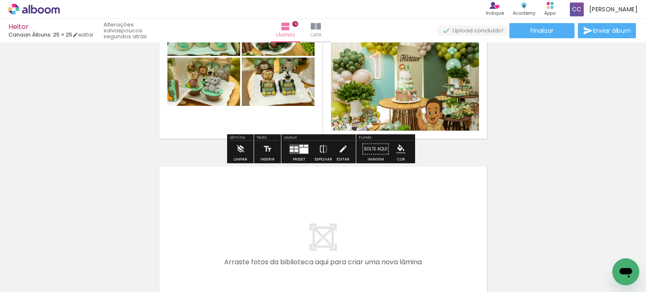
click at [294, 143] on div at bounding box center [299, 149] width 23 height 17
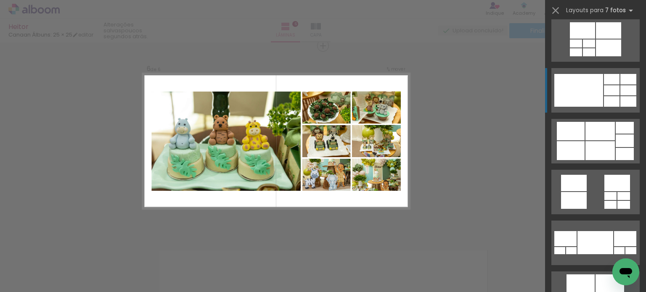
scroll to position [421, 0]
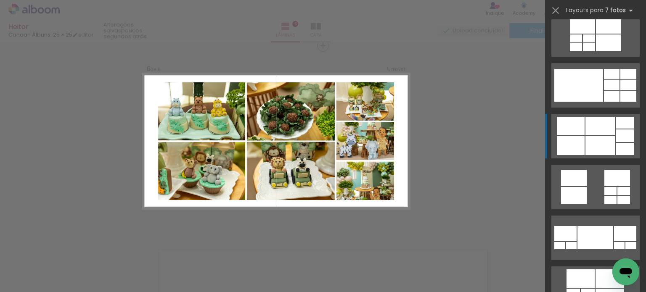
click at [616, 144] on div at bounding box center [625, 149] width 18 height 12
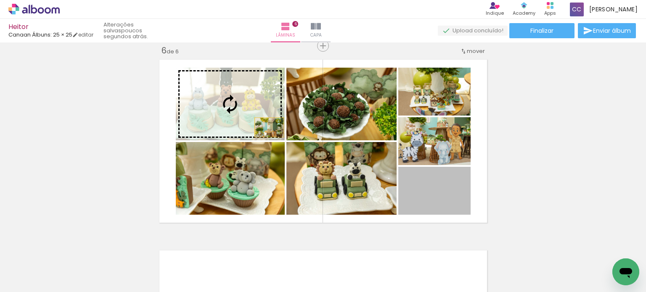
drag, startPoint x: 443, startPoint y: 202, endPoint x: 245, endPoint y: 122, distance: 213.2
click at [0, 0] on slot at bounding box center [0, 0] width 0 height 0
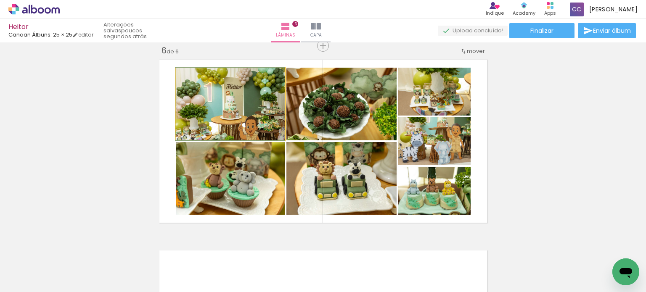
drag, startPoint x: 247, startPoint y: 121, endPoint x: 241, endPoint y: 114, distance: 9.2
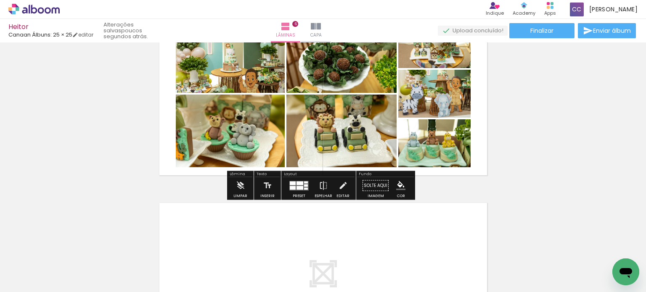
scroll to position [1007, 0]
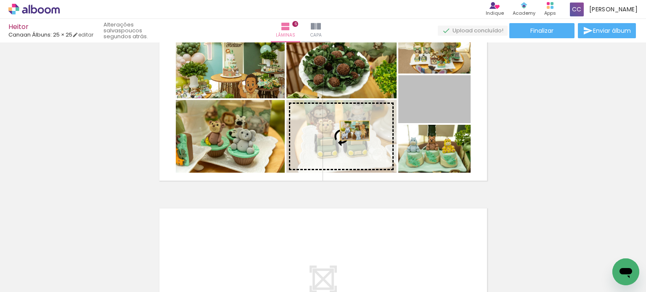
drag, startPoint x: 450, startPoint y: 114, endPoint x: 354, endPoint y: 135, distance: 98.5
click at [0, 0] on slot at bounding box center [0, 0] width 0 height 0
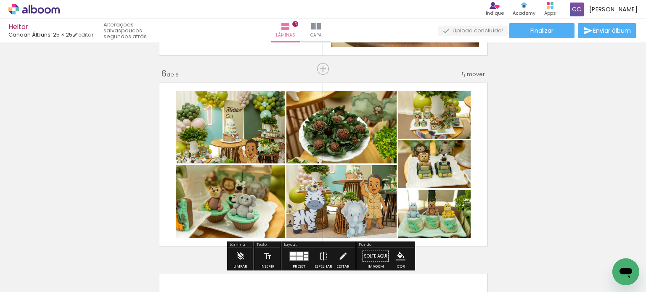
scroll to position [923, 0]
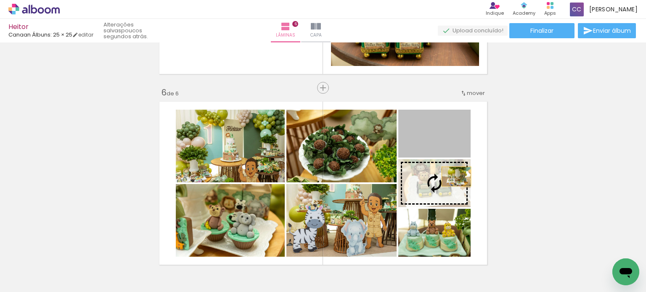
drag, startPoint x: 453, startPoint y: 139, endPoint x: 453, endPoint y: 177, distance: 37.4
click at [0, 0] on slot at bounding box center [0, 0] width 0 height 0
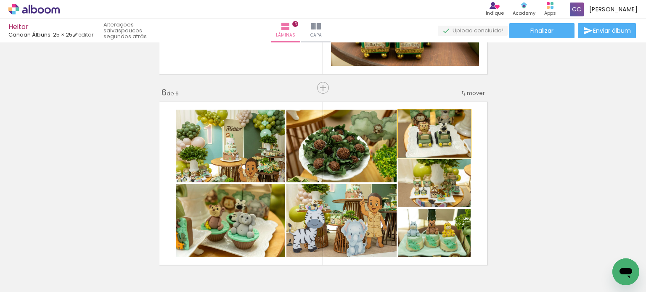
drag, startPoint x: 446, startPoint y: 146, endPoint x: 446, endPoint y: 141, distance: 5.0
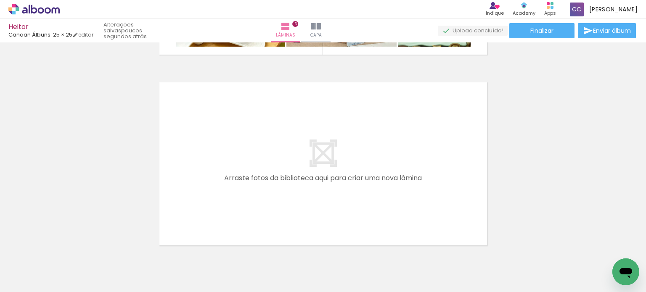
scroll to position [0, 618]
drag, startPoint x: 127, startPoint y: 265, endPoint x: 238, endPoint y: 178, distance: 140.2
click at [238, 178] on quentale-workspace at bounding box center [323, 146] width 646 height 292
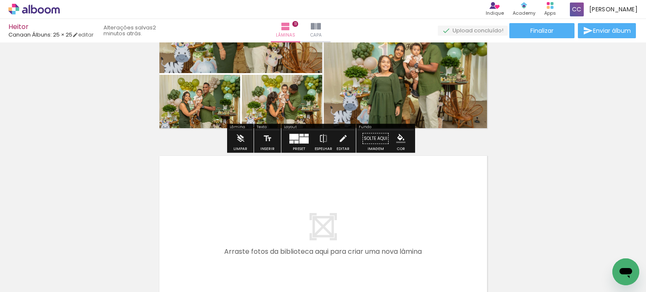
scroll to position [2088, 0]
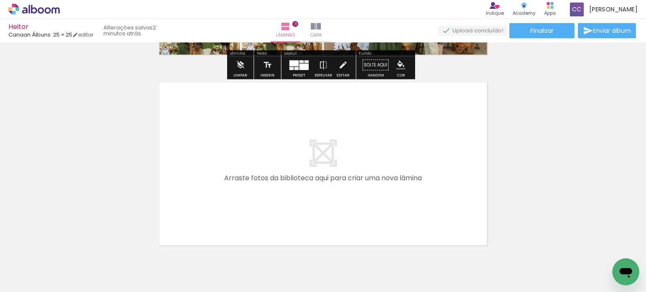
drag, startPoint x: 286, startPoint y: 205, endPoint x: 331, endPoint y: 253, distance: 66.3
click at [285, 180] on quentale-workspace at bounding box center [323, 146] width 646 height 292
